Goal: Check status: Check status

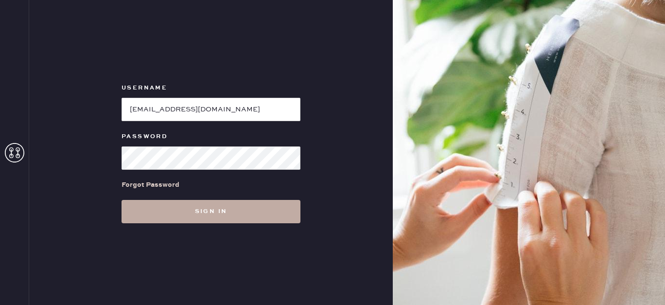
click at [213, 218] on button "Sign in" at bounding box center [211, 211] width 179 height 23
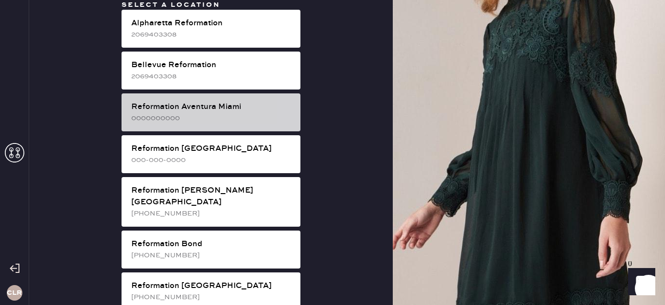
click at [199, 113] on div "0000000000" at bounding box center [211, 118] width 161 height 11
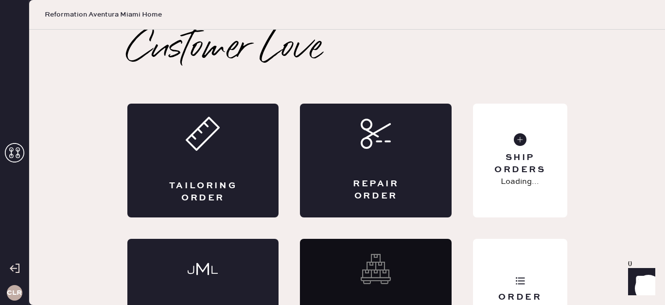
scroll to position [48, 0]
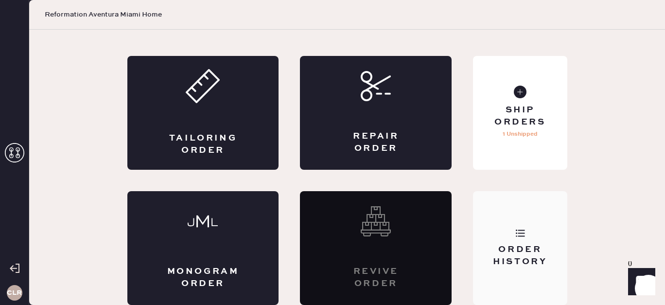
click at [523, 254] on div "Order History" at bounding box center [520, 256] width 78 height 24
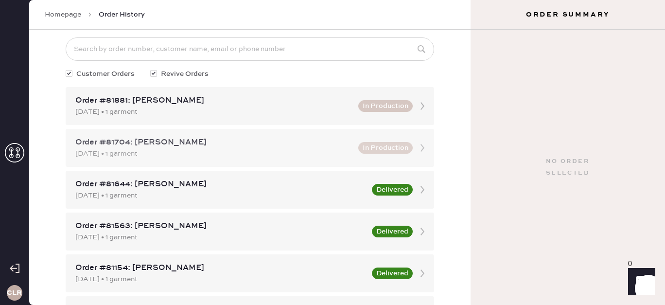
scroll to position [55, 0]
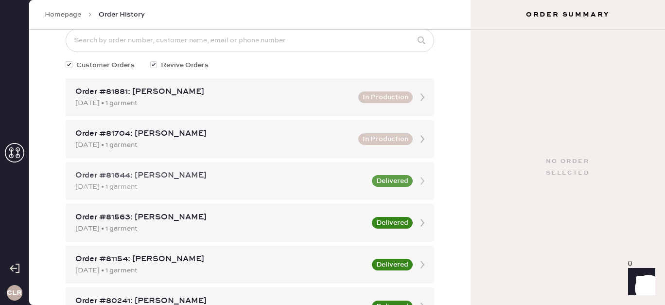
click at [256, 170] on div "Order #81644: [PERSON_NAME]" at bounding box center [220, 176] width 291 height 12
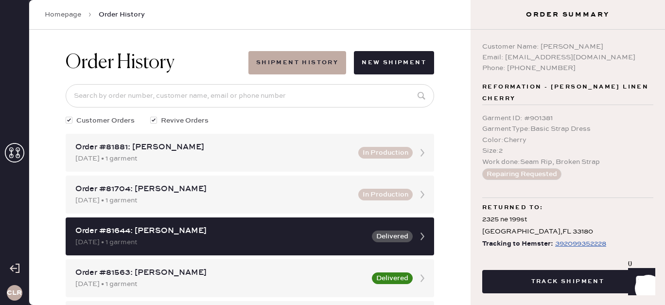
click at [573, 238] on div "392099352228" at bounding box center [580, 244] width 51 height 12
click at [563, 250] on div "392237073144" at bounding box center [565, 256] width 50 height 12
